Goal: Task Accomplishment & Management: Use online tool/utility

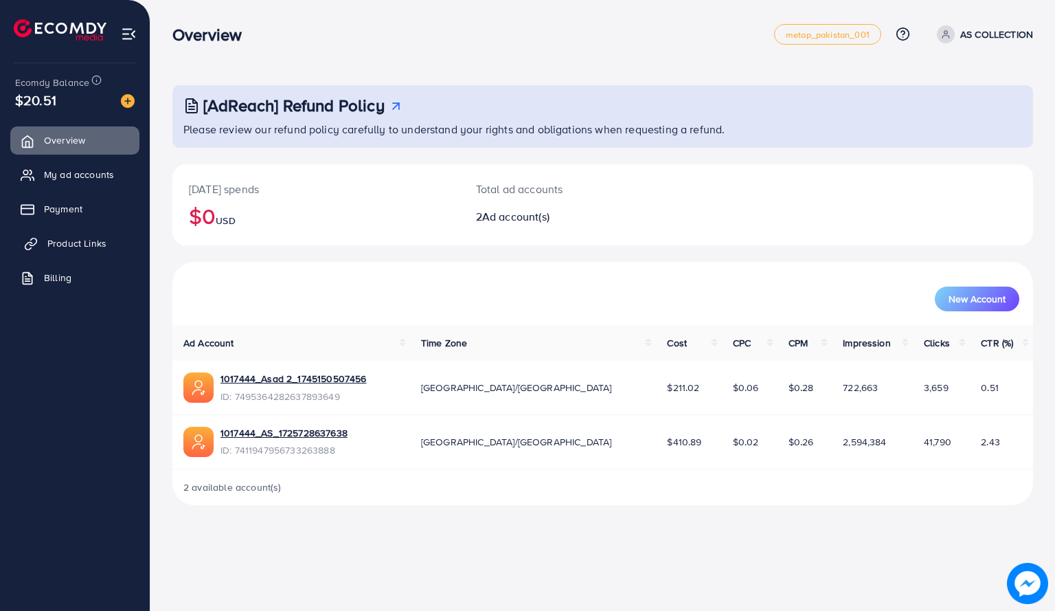
click at [87, 249] on span "Product Links" at bounding box center [76, 243] width 59 height 14
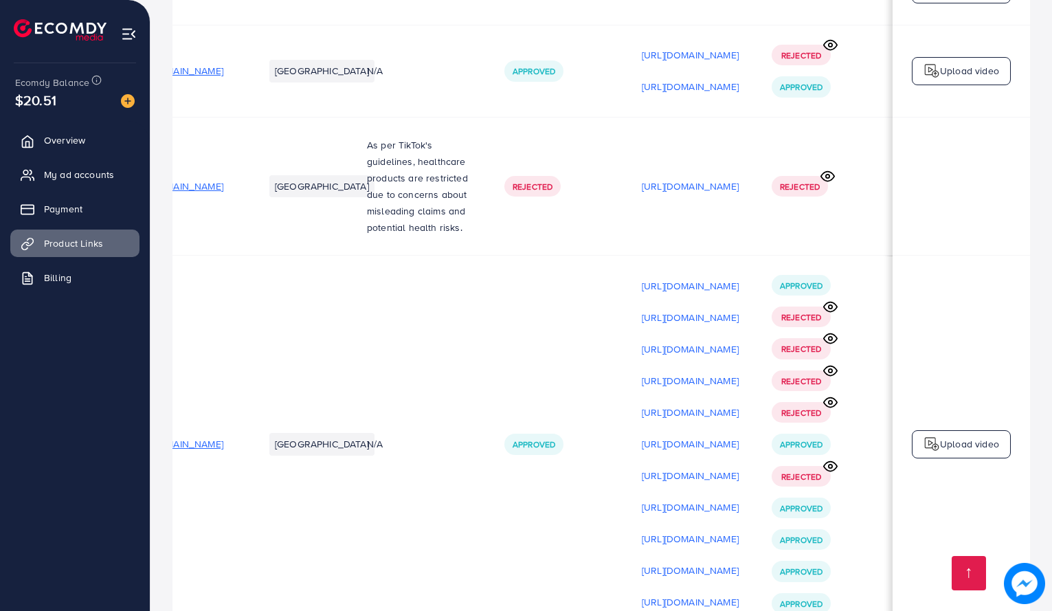
scroll to position [0, 201]
click at [971, 435] on p "Upload video" at bounding box center [969, 443] width 59 height 16
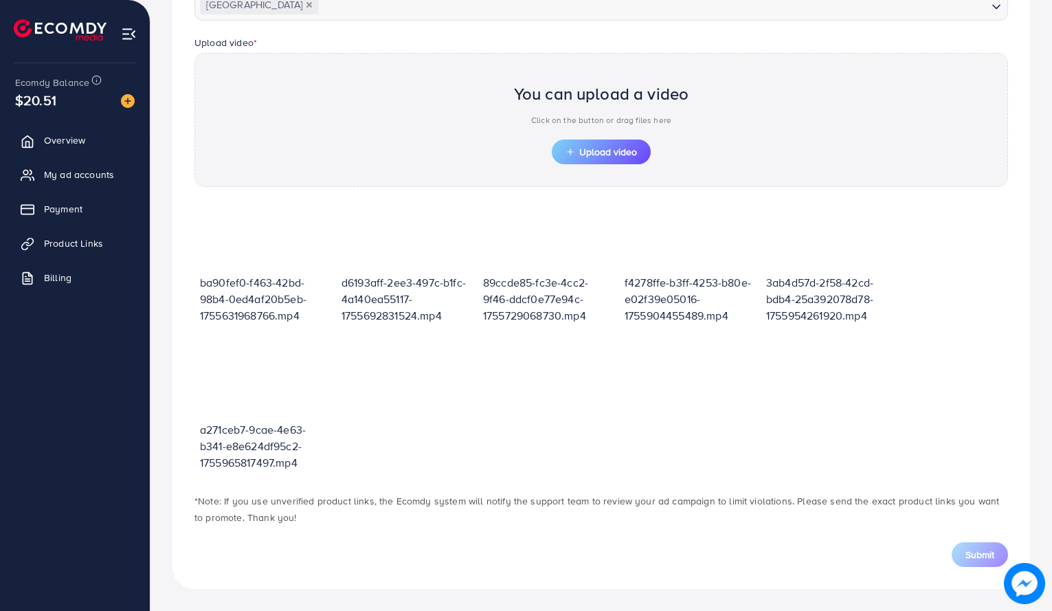
scroll to position [166, 0]
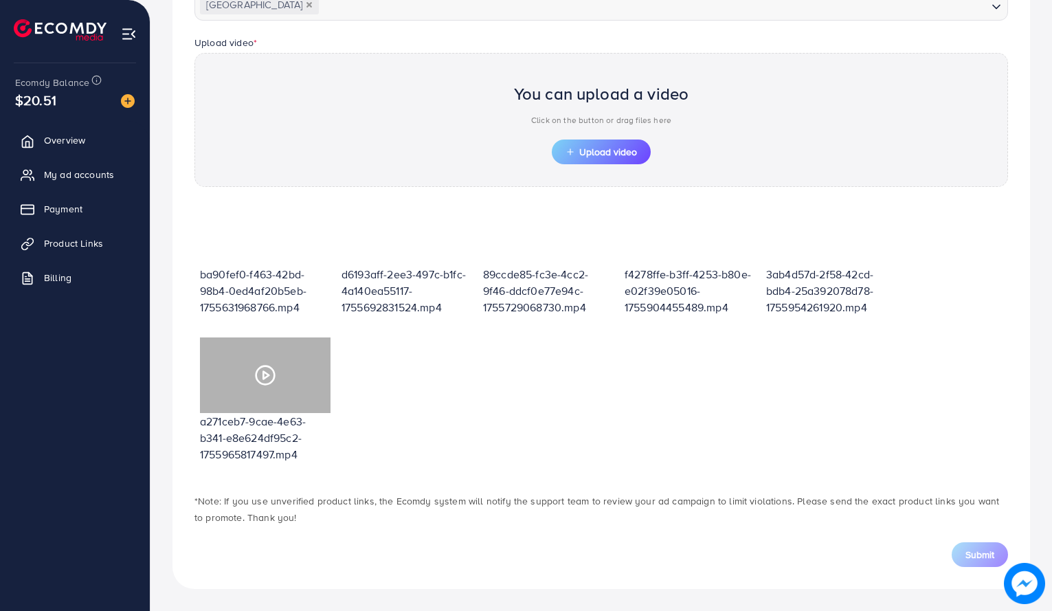
click at [261, 368] on icon at bounding box center [265, 375] width 22 height 22
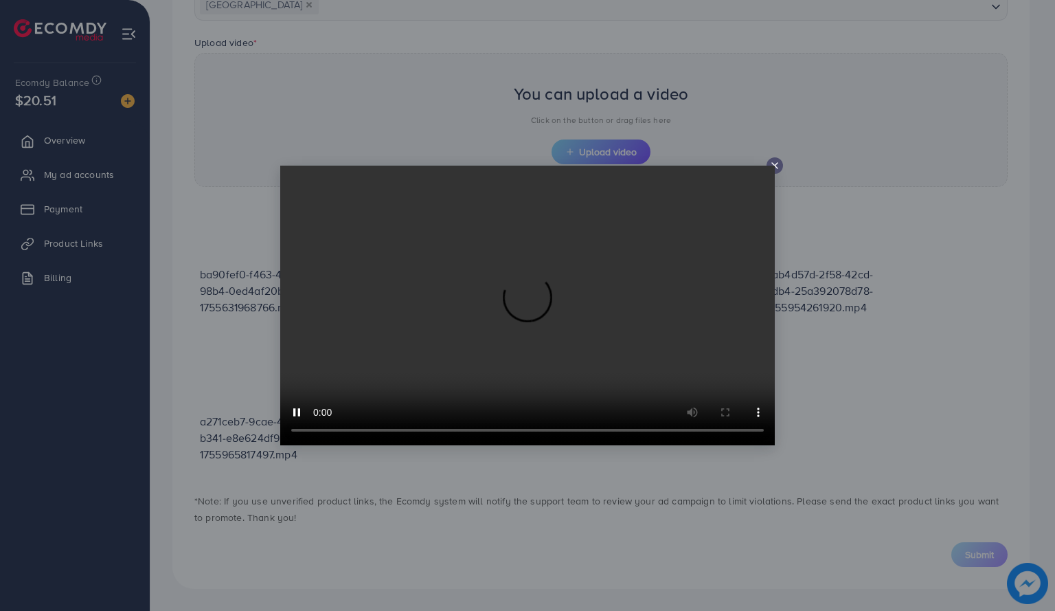
click at [779, 169] on icon at bounding box center [774, 165] width 11 height 11
